Goal: Task Accomplishment & Management: Manage account settings

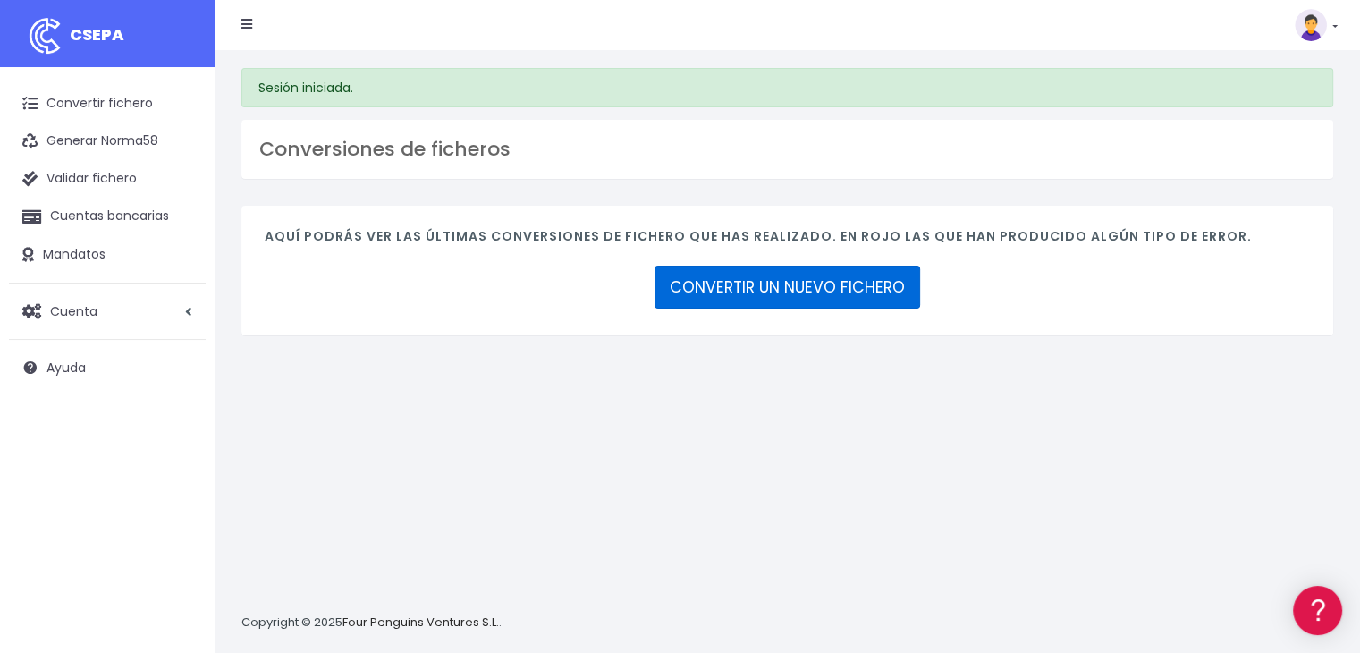
click at [769, 287] on link "CONVERTIR UN NUEVO FICHERO" at bounding box center [786, 286] width 265 height 43
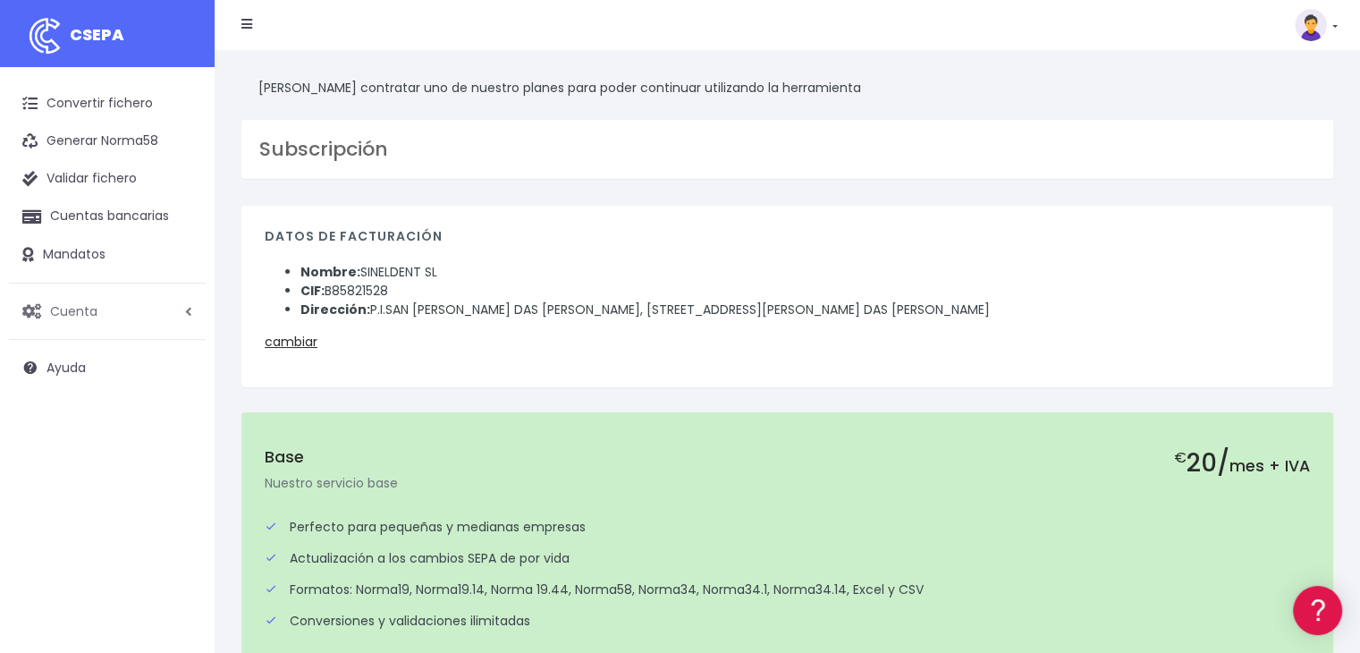
click at [180, 310] on link "Cuenta" at bounding box center [107, 311] width 197 height 38
click at [66, 386] on link "Suscripción" at bounding box center [117, 386] width 177 height 32
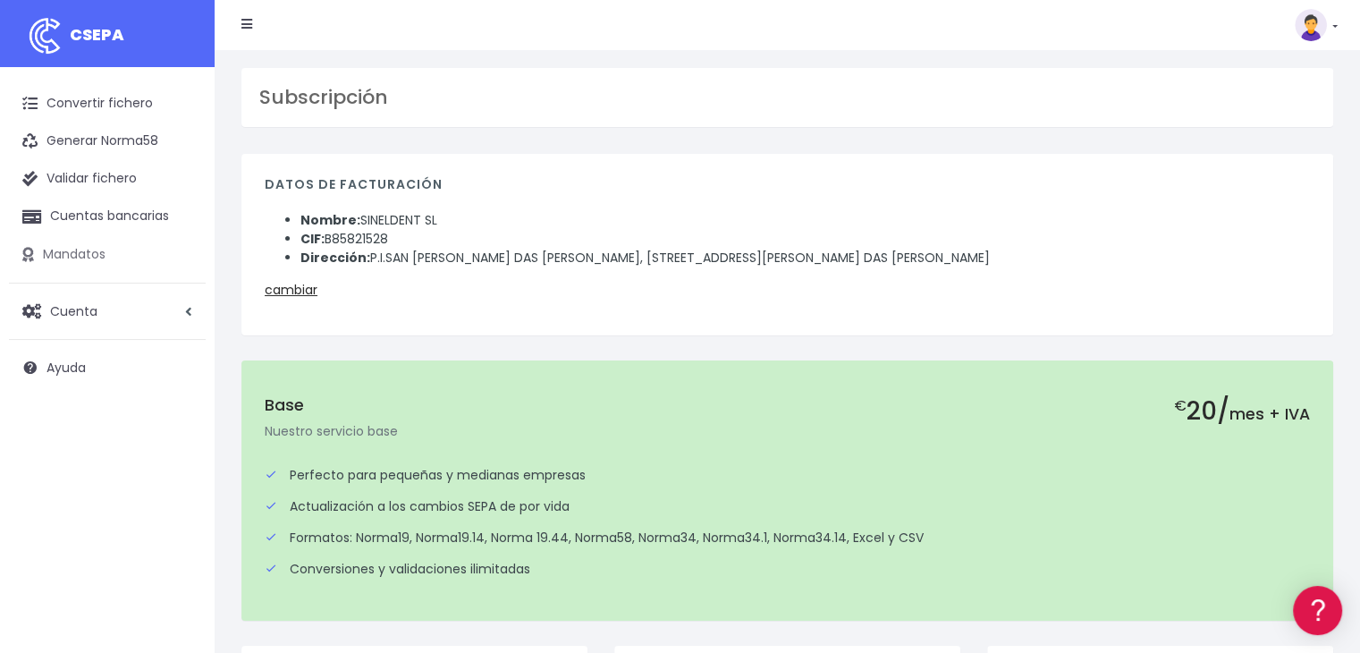
click at [68, 249] on link "Mandatos" at bounding box center [107, 255] width 197 height 38
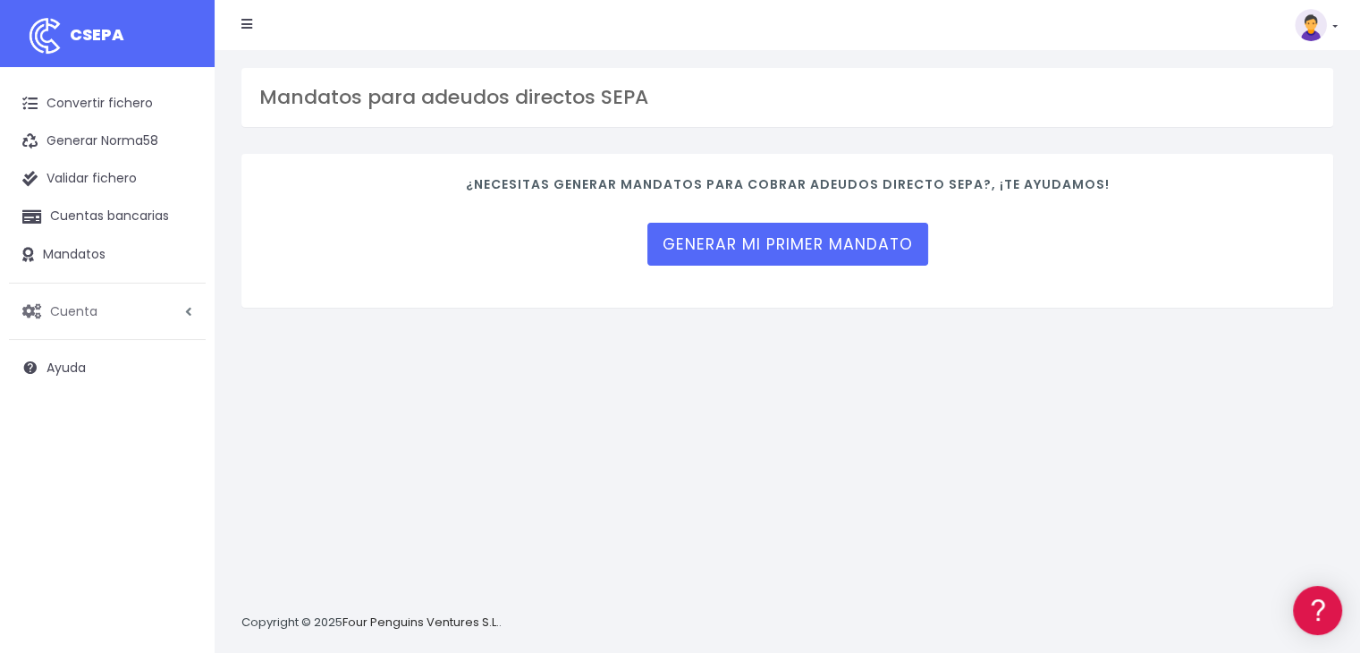
click at [83, 308] on span "Cuenta" at bounding box center [73, 310] width 47 height 18
click at [89, 417] on link "Facturación" at bounding box center [117, 418] width 177 height 32
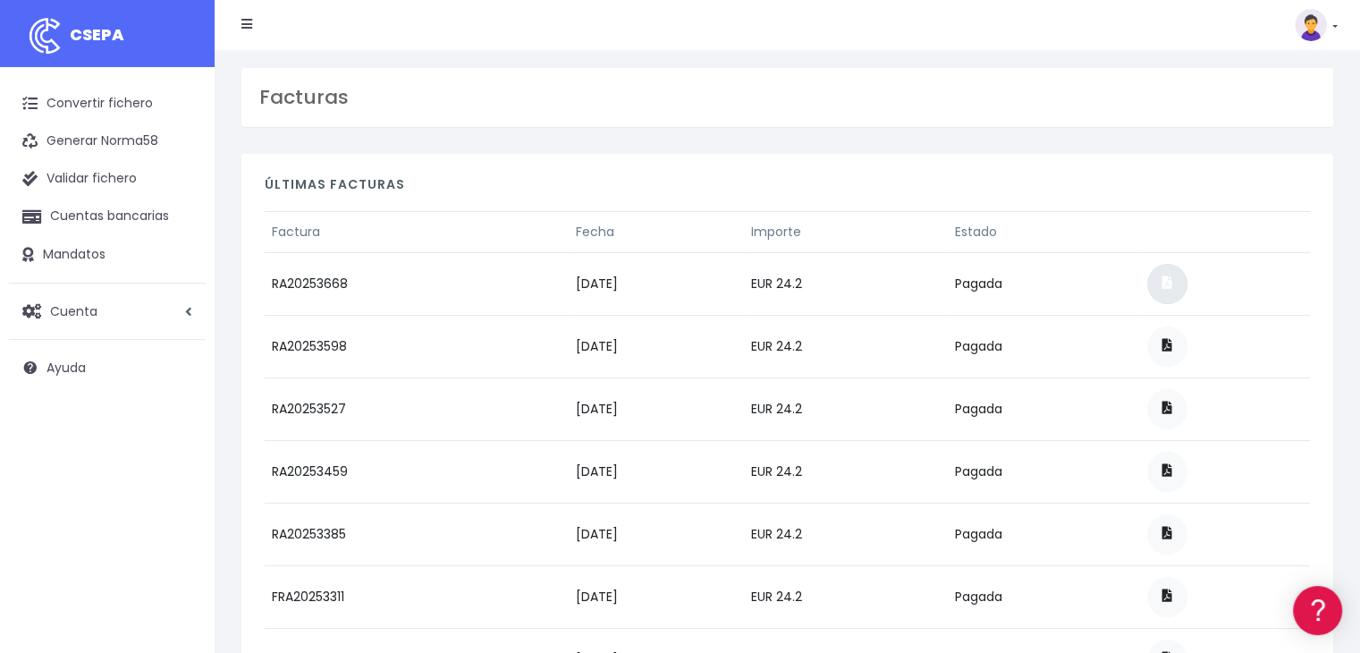
click at [1187, 284] on link at bounding box center [1167, 284] width 40 height 40
click at [84, 315] on span "Cuenta" at bounding box center [73, 310] width 47 height 18
click at [92, 383] on link "Suscripción" at bounding box center [117, 386] width 177 height 32
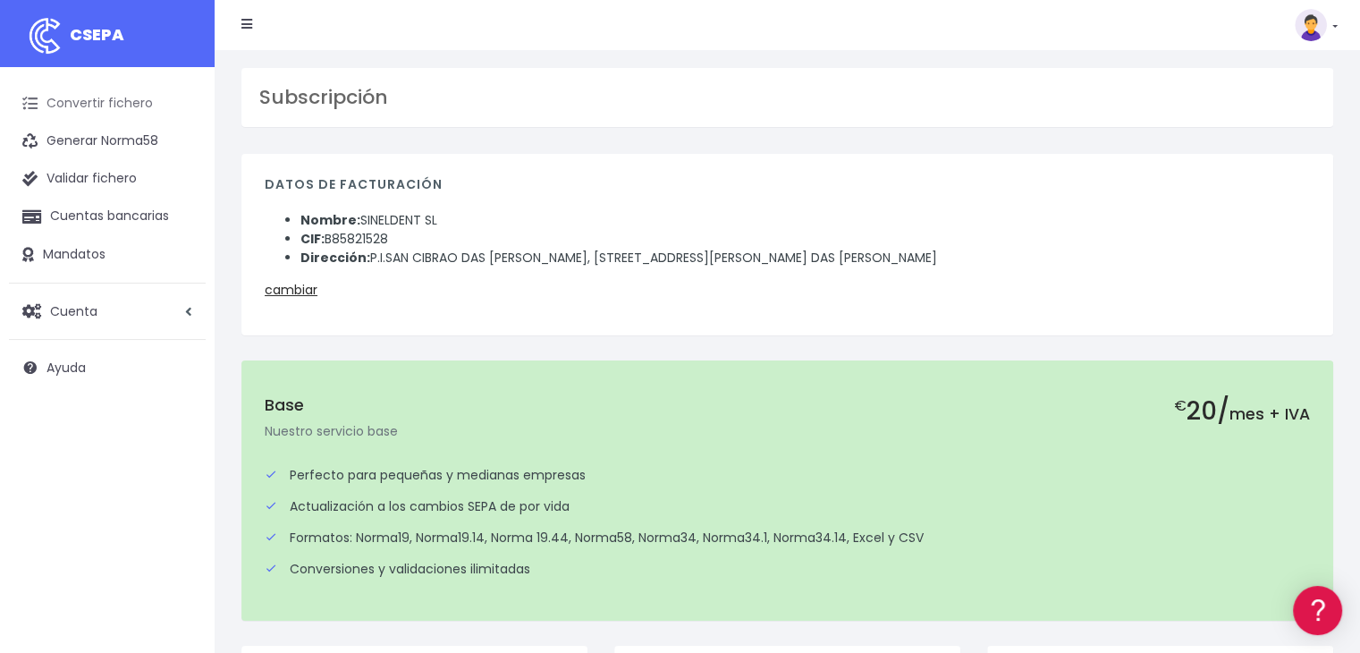
click at [115, 98] on link "Convertir fichero" at bounding box center [107, 104] width 197 height 38
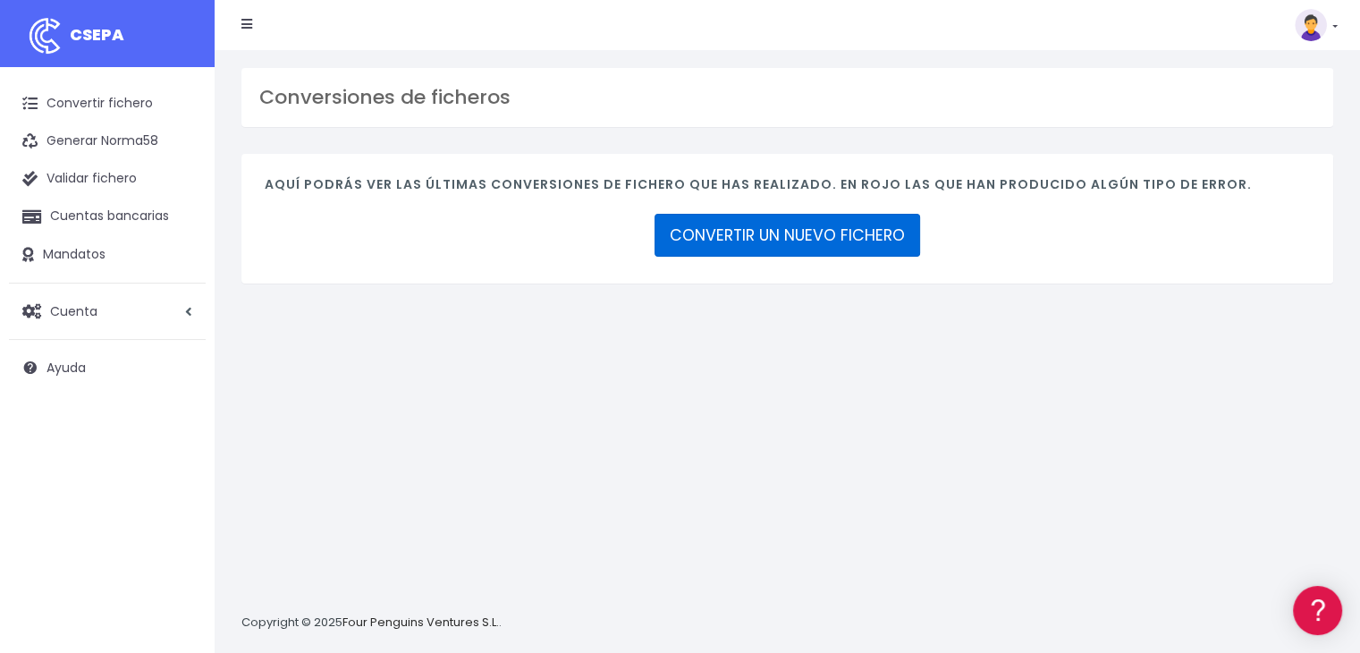
click at [719, 240] on link "CONVERTIR UN NUEVO FICHERO" at bounding box center [786, 235] width 265 height 43
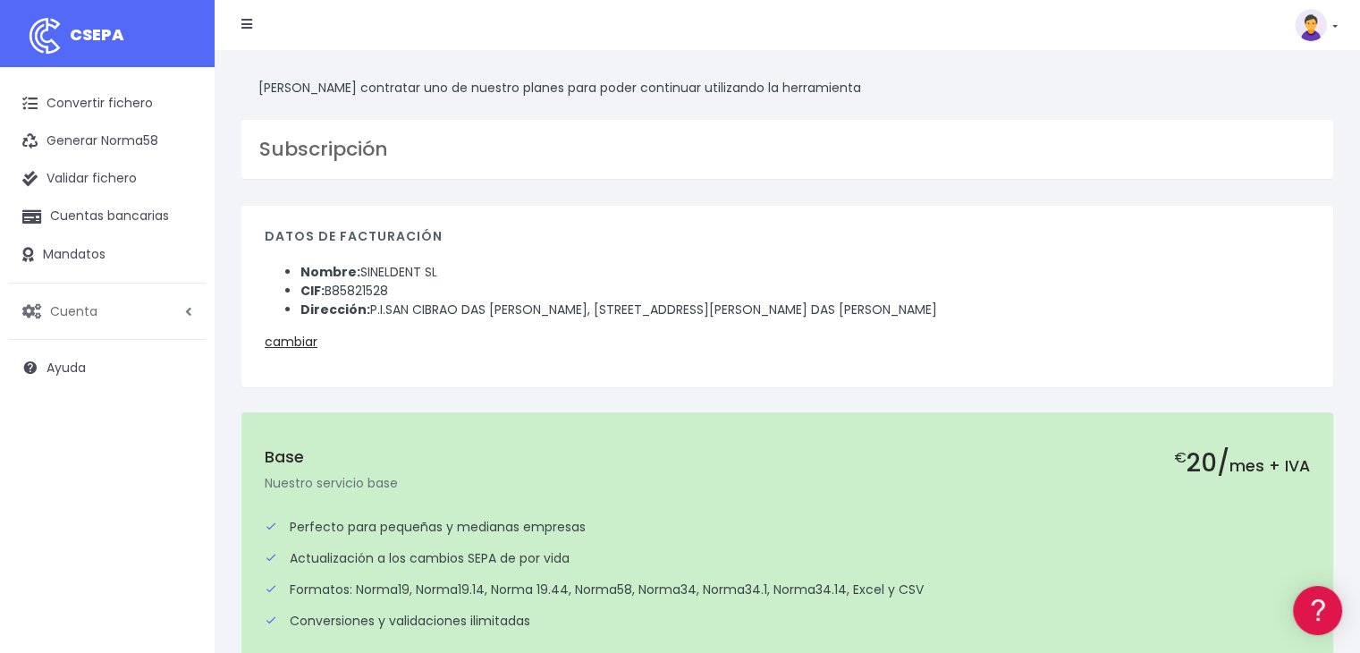
click at [188, 309] on icon at bounding box center [188, 311] width 7 height 13
click at [86, 410] on link "Facturación" at bounding box center [117, 418] width 177 height 32
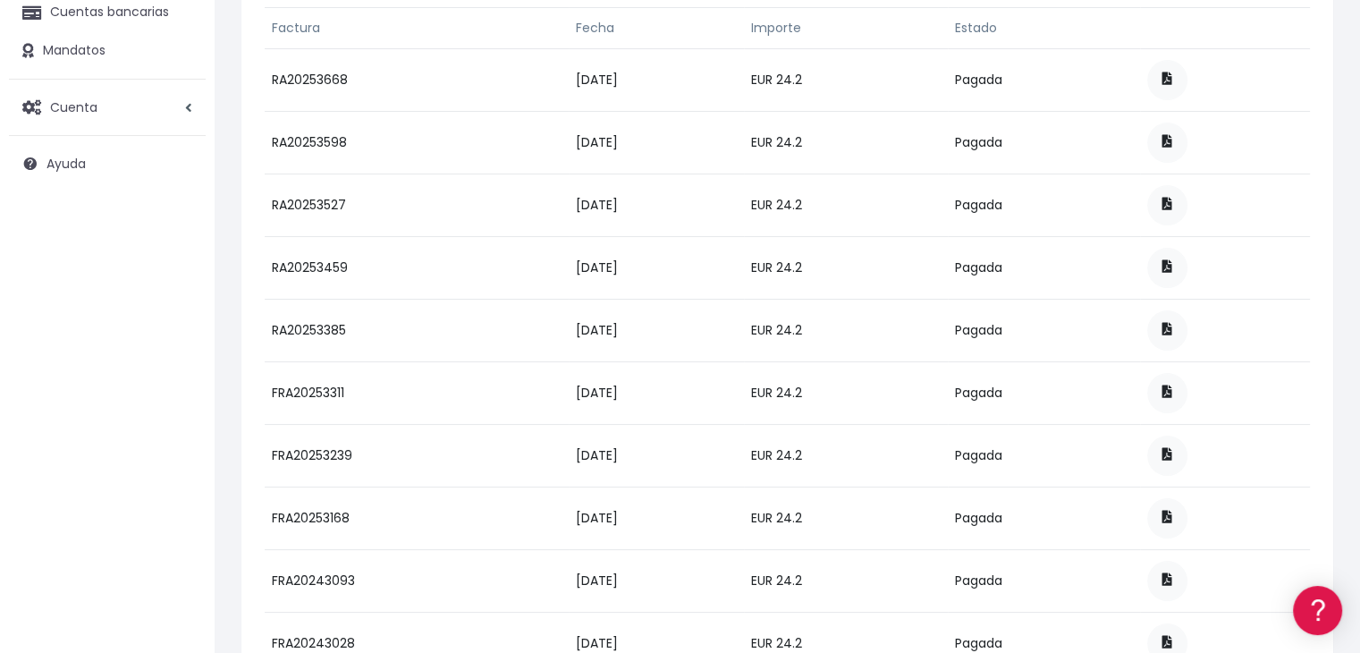
scroll to position [268, 0]
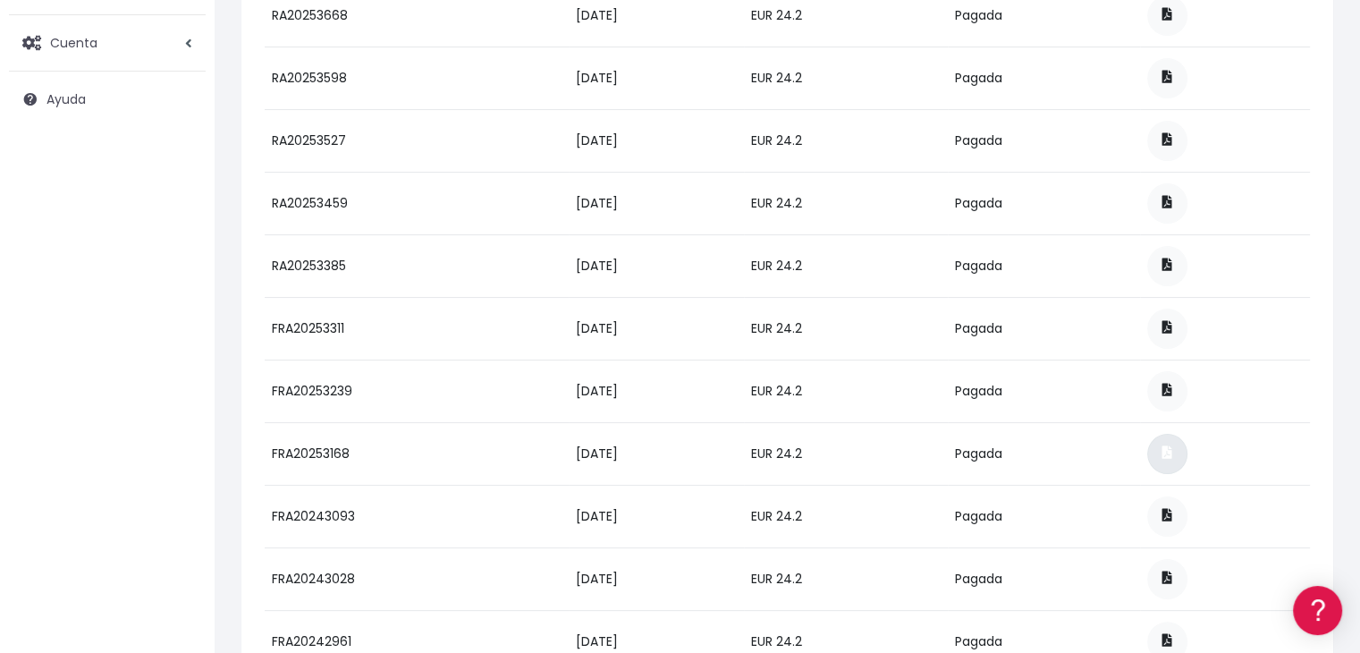
click at [1187, 449] on link at bounding box center [1167, 454] width 40 height 40
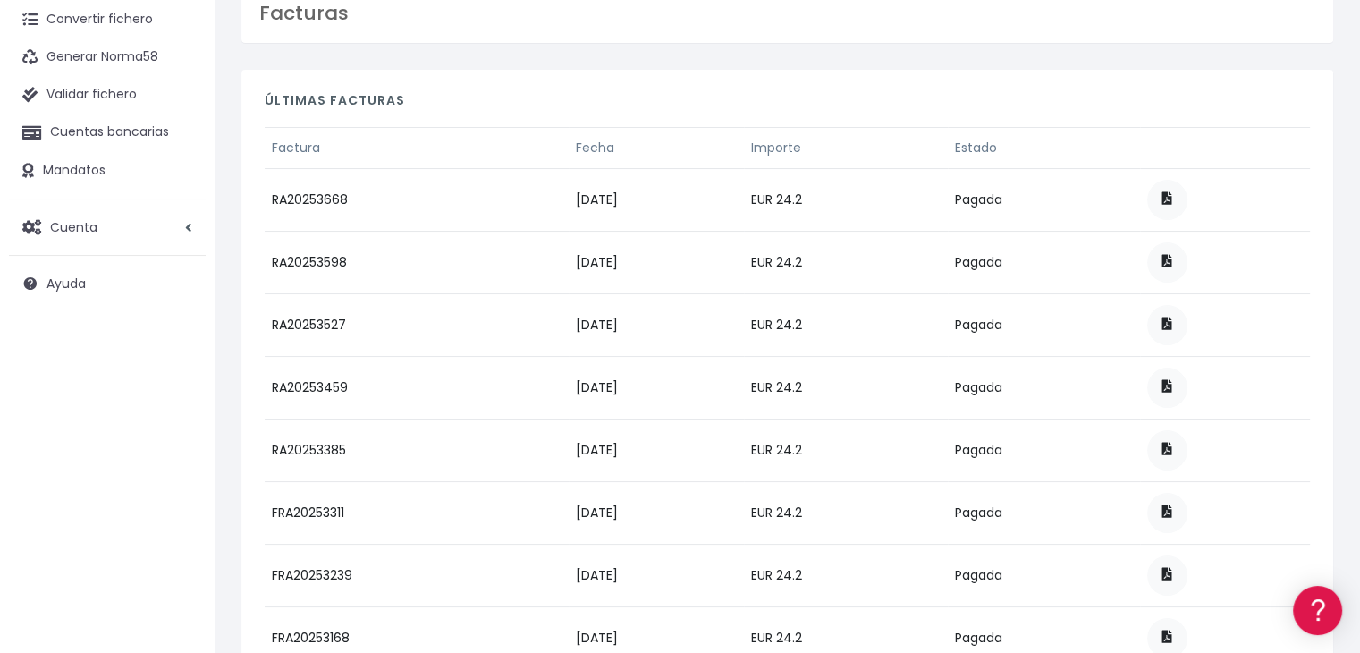
scroll to position [0, 0]
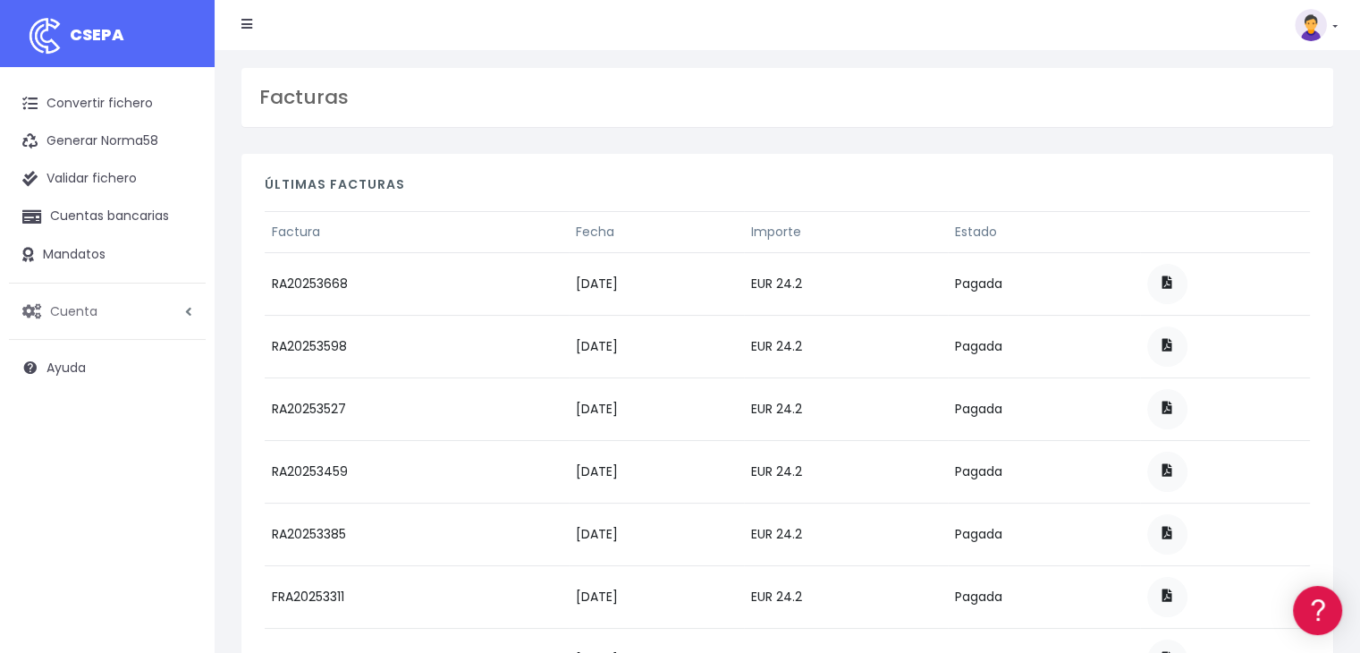
click at [95, 316] on span "Cuenta" at bounding box center [73, 310] width 47 height 18
click at [55, 444] on link "API" at bounding box center [117, 450] width 177 height 32
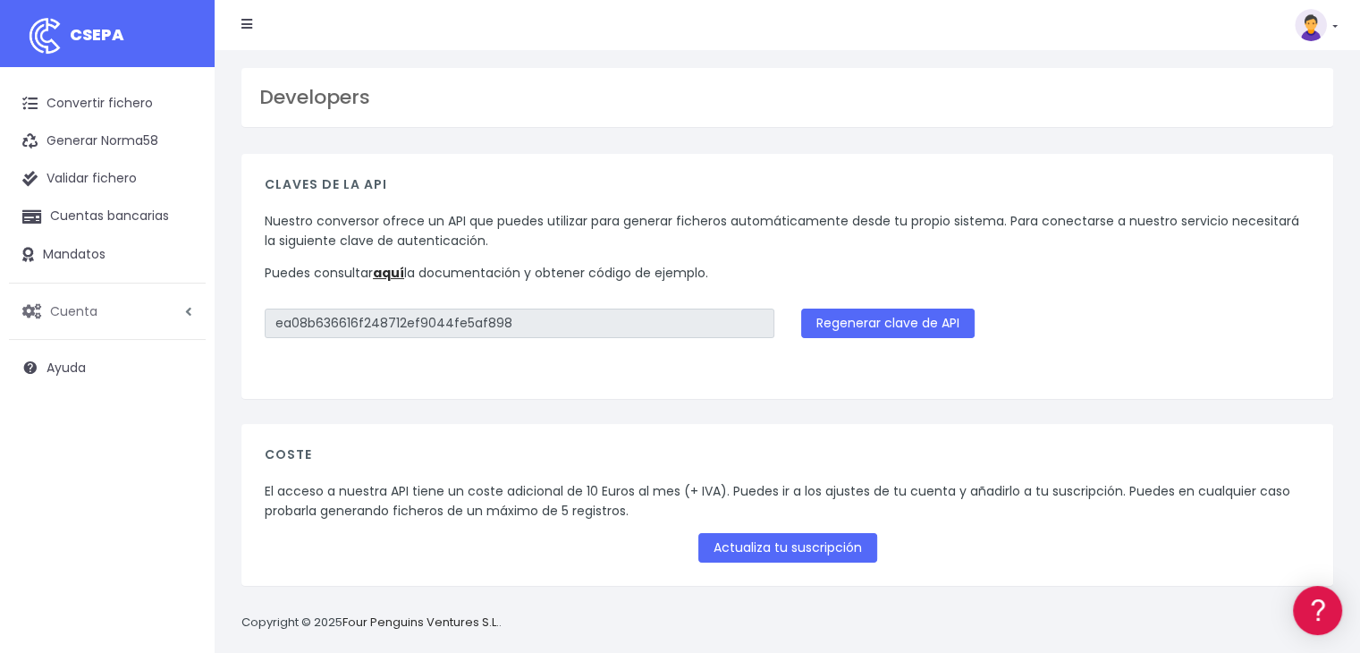
click at [127, 323] on link "Cuenta" at bounding box center [107, 311] width 197 height 38
click at [90, 392] on link "Suscripción" at bounding box center [117, 386] width 177 height 32
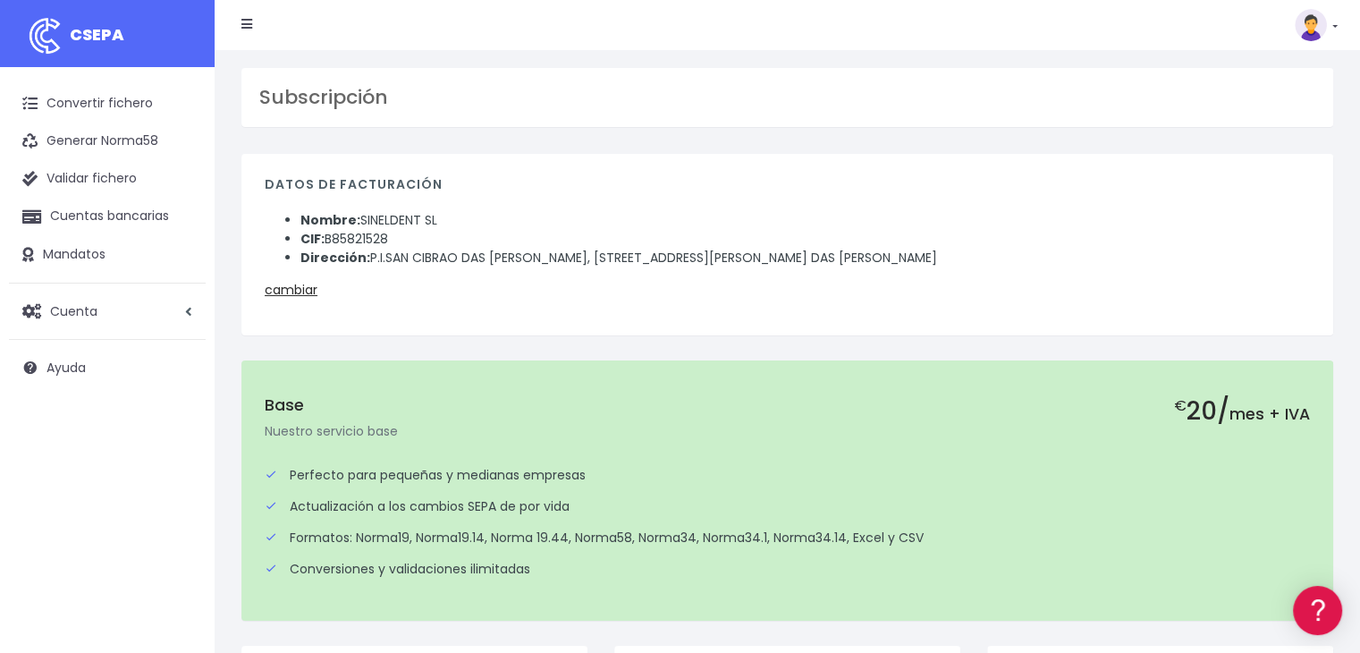
click at [1334, 29] on link at bounding box center [1315, 25] width 43 height 32
click at [1270, 74] on link "Suscripción" at bounding box center [1274, 78] width 123 height 33
click at [1335, 24] on link at bounding box center [1315, 25] width 43 height 32
click at [1255, 248] on link "Salir" at bounding box center [1274, 248] width 123 height 33
